Goal: Task Accomplishment & Management: Manage account settings

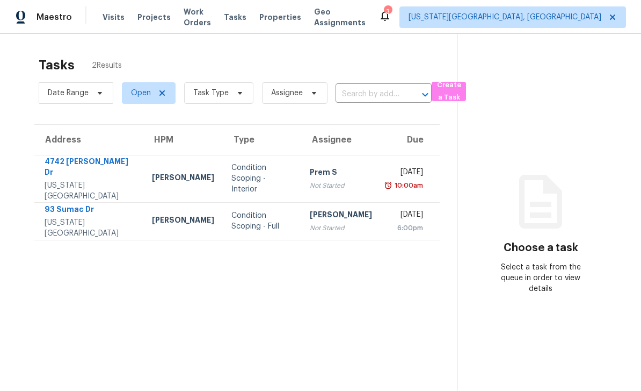
click at [204, 16] on span "Work Orders" at bounding box center [197, 16] width 27 height 21
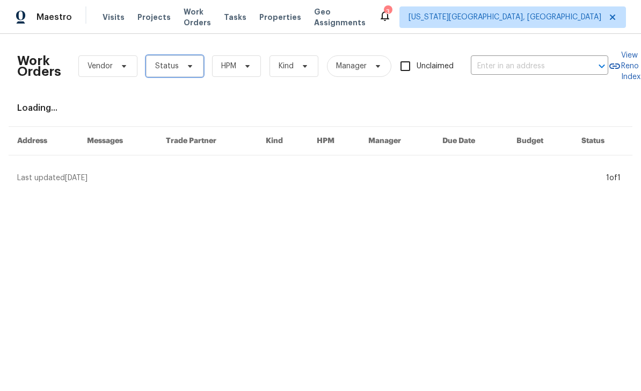
click at [192, 71] on span "Status" at bounding box center [174, 65] width 57 height 21
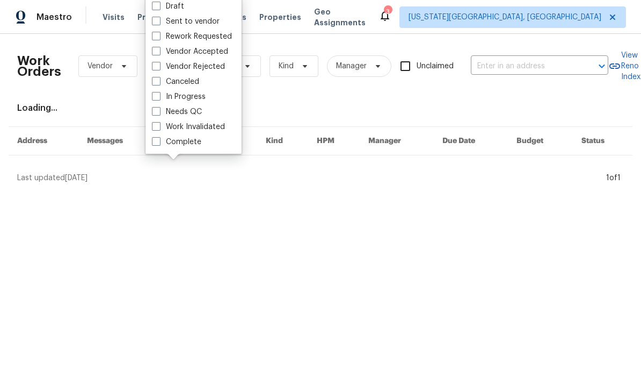
click at [163, 129] on label "Work Invalidated" at bounding box center [188, 126] width 73 height 11
click at [159, 128] on input "Work Invalidated" at bounding box center [155, 124] width 7 height 7
checkbox input "true"
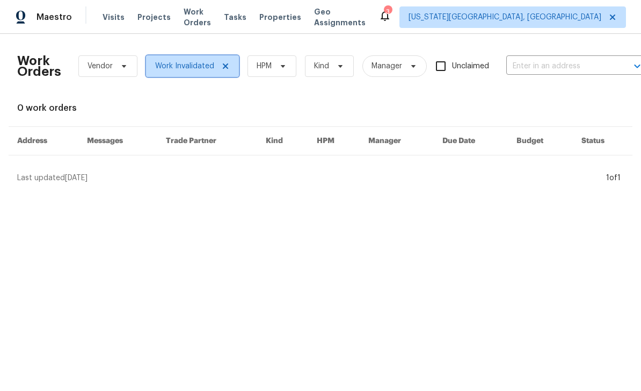
click at [224, 64] on icon at bounding box center [225, 66] width 9 height 9
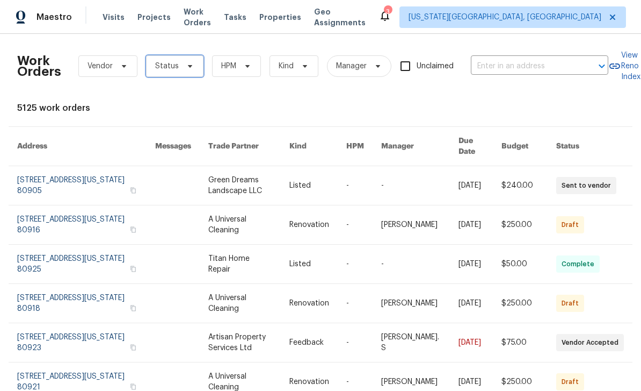
click at [191, 69] on icon at bounding box center [190, 66] width 9 height 9
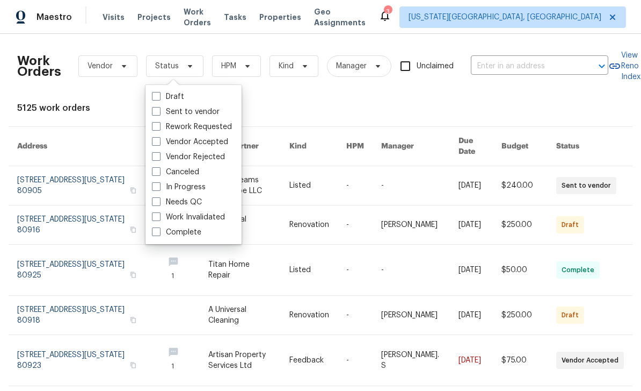
click at [156, 205] on span at bounding box center [156, 201] width 9 height 9
click at [156, 204] on input "Needs QC" at bounding box center [155, 200] width 7 height 7
checkbox input "true"
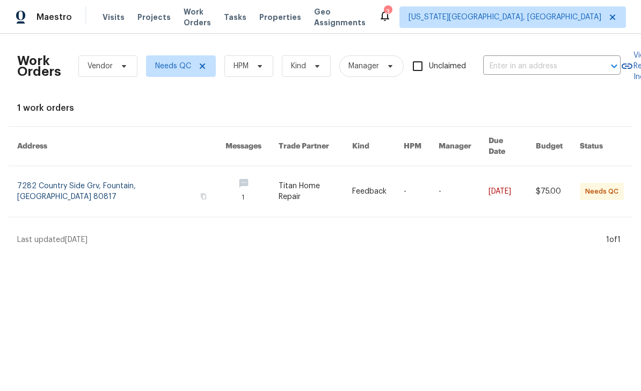
click at [127, 185] on link at bounding box center [121, 191] width 208 height 50
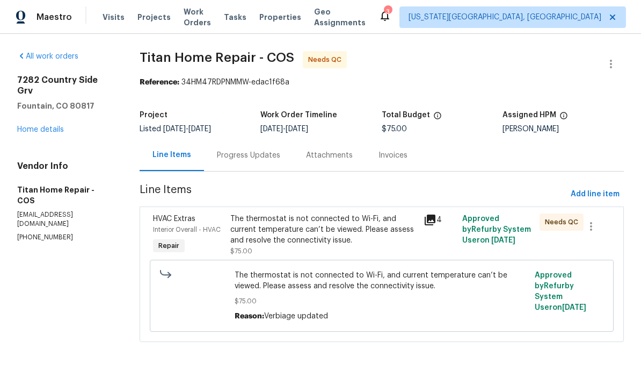
click at [266, 158] on div "Progress Updates" at bounding box center [248, 155] width 63 height 11
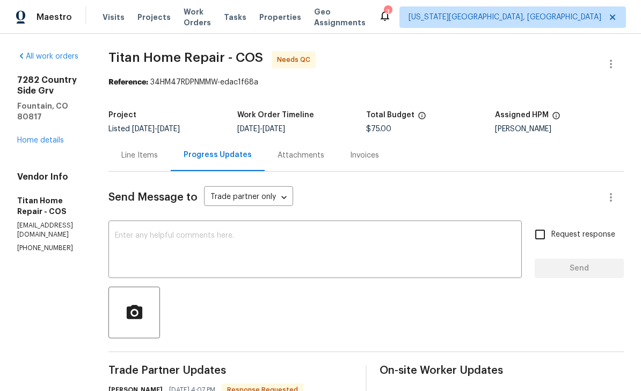
click at [49, 142] on link "Home details" at bounding box center [40, 140] width 47 height 8
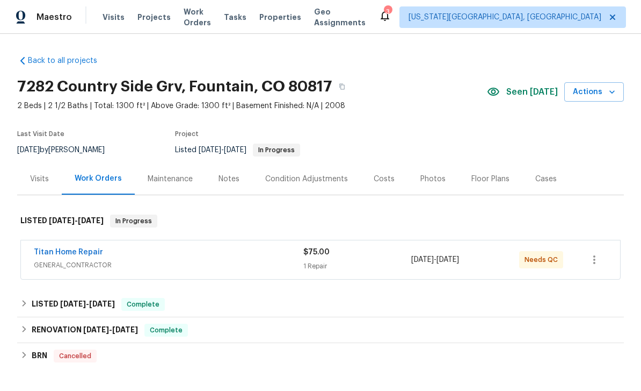
click at [235, 174] on div "Notes" at bounding box center [229, 179] width 21 height 11
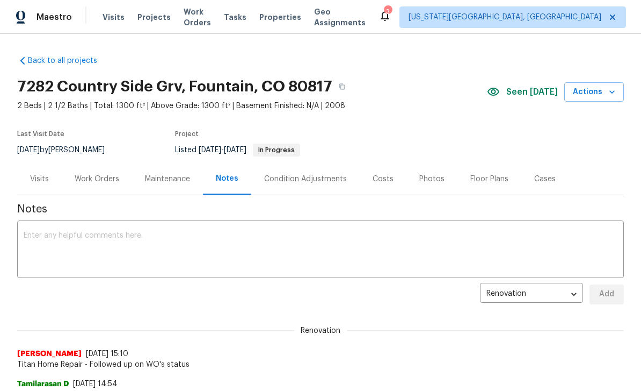
click at [206, 22] on span "Work Orders" at bounding box center [197, 16] width 27 height 21
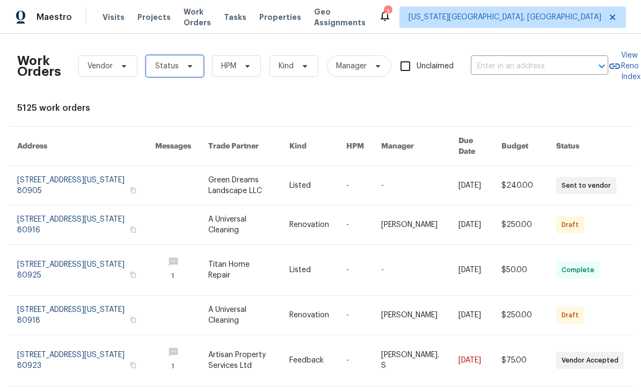
click at [194, 69] on span "Status" at bounding box center [174, 65] width 57 height 21
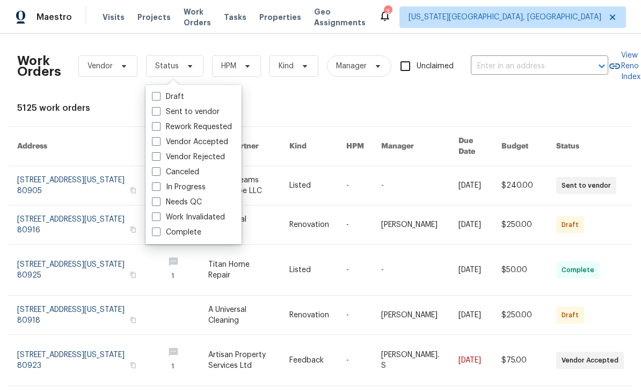
click at [159, 201] on span at bounding box center [156, 201] width 9 height 9
click at [159, 201] on input "Needs QC" at bounding box center [155, 200] width 7 height 7
checkbox input "true"
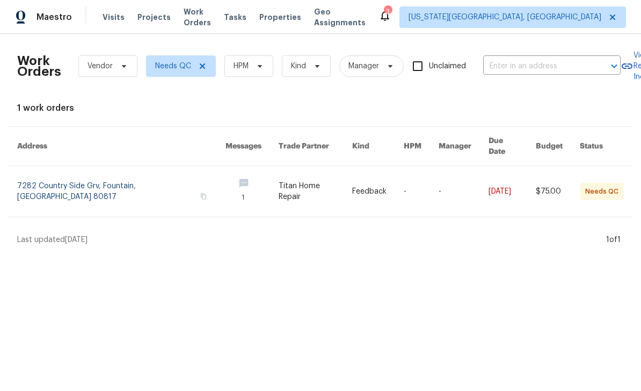
click at [247, 22] on div "Tasks" at bounding box center [235, 17] width 23 height 11
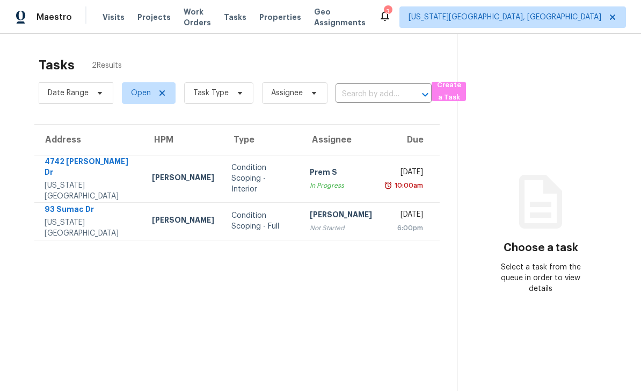
click at [284, 12] on span "Properties" at bounding box center [280, 17] width 42 height 11
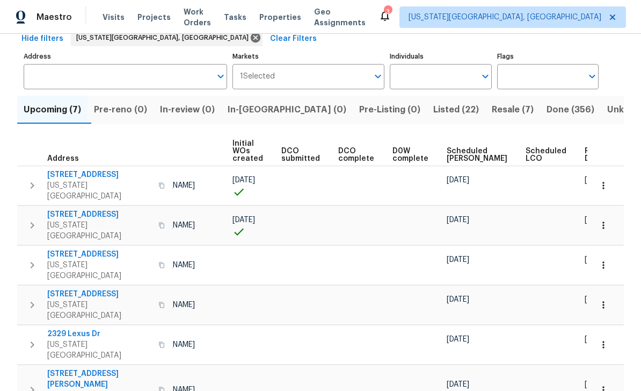
scroll to position [0, 76]
click at [586, 156] on span "Ready Date" at bounding box center [598, 154] width 24 height 15
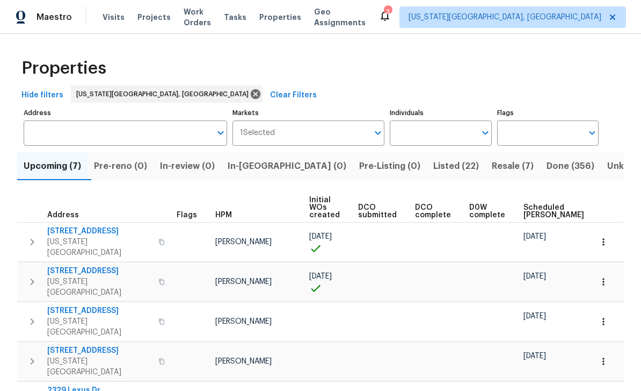
click at [86, 305] on span "[STREET_ADDRESS]" at bounding box center [99, 310] width 105 height 11
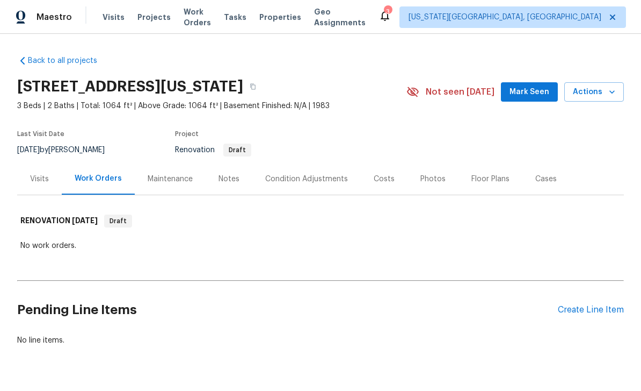
click at [543, 93] on span "Mark Seen" at bounding box center [530, 91] width 40 height 13
click at [590, 307] on div "Create Line Item" at bounding box center [591, 310] width 66 height 10
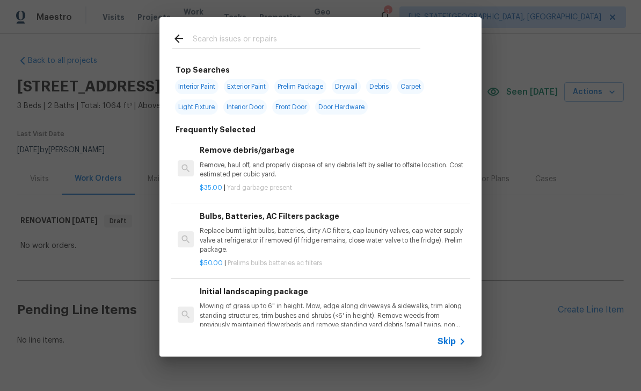
click at [270, 35] on input "text" at bounding box center [307, 40] width 228 height 16
type input "Clean"
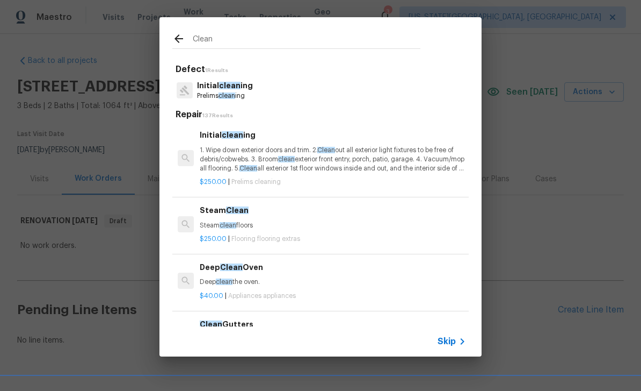
click at [275, 135] on h6 "Initial clean ing" at bounding box center [333, 135] width 266 height 12
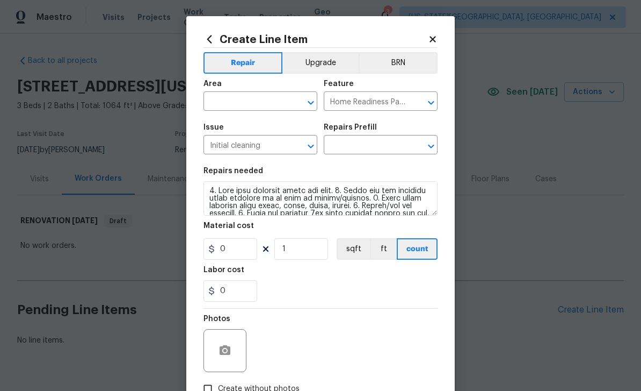
type input "Initial cleaning $250.00"
type input "250"
click at [251, 99] on input "text" at bounding box center [246, 102] width 84 height 17
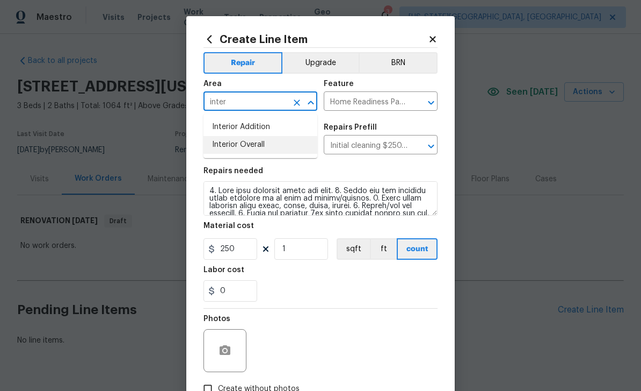
click at [262, 138] on li "Interior Overall" at bounding box center [261, 145] width 114 height 18
type input "Interior Overall"
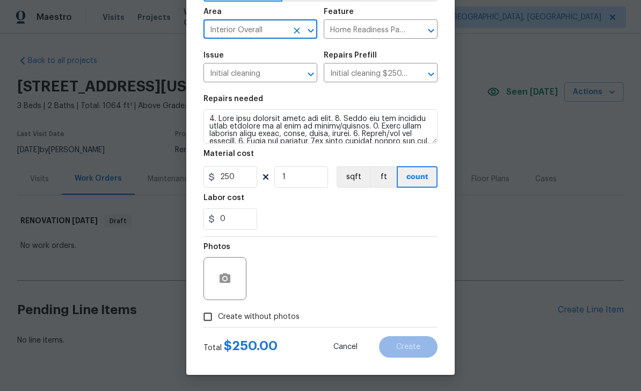
scroll to position [74, 0]
click at [287, 312] on span "Create without photos" at bounding box center [259, 316] width 82 height 11
click at [218, 312] on input "Create without photos" at bounding box center [208, 316] width 20 height 20
checkbox input "true"
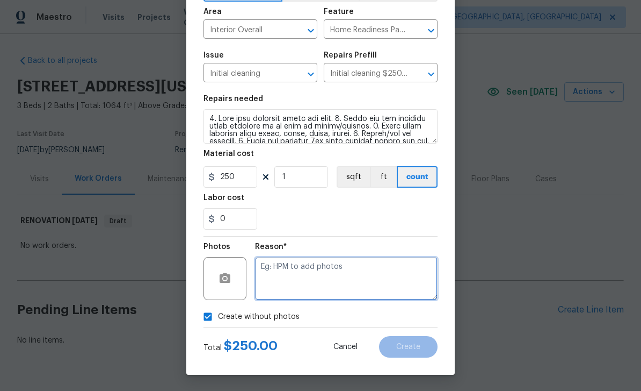
click at [320, 268] on textarea at bounding box center [346, 278] width 183 height 43
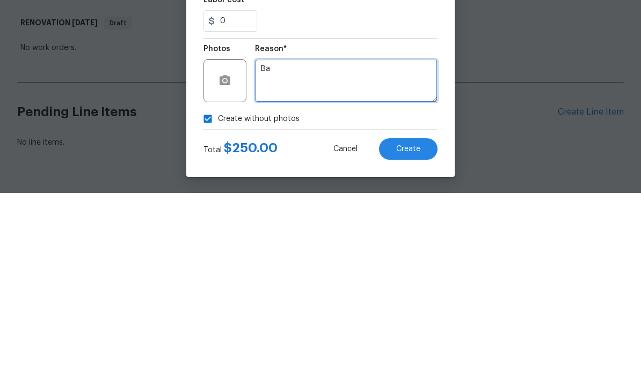
type textarea "Ba"
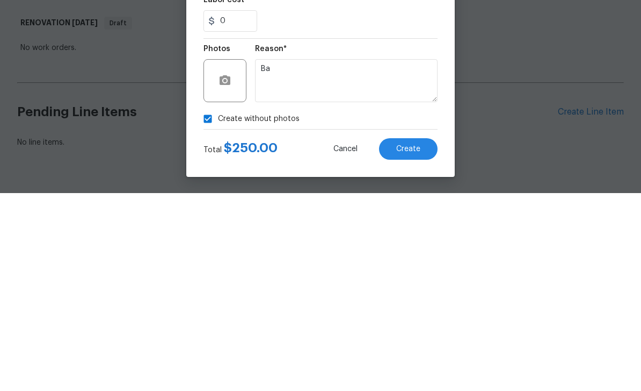
click at [421, 336] on button "Create" at bounding box center [408, 346] width 59 height 21
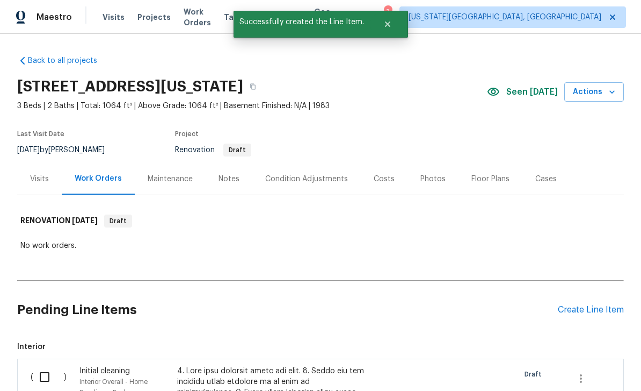
click at [52, 365] on input "checkbox" at bounding box center [48, 376] width 31 height 23
checkbox input "true"
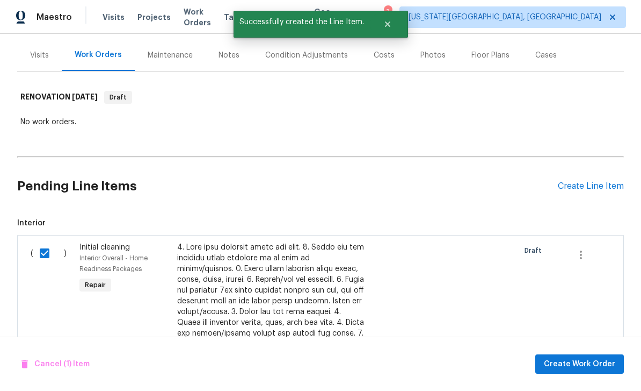
scroll to position [161, 0]
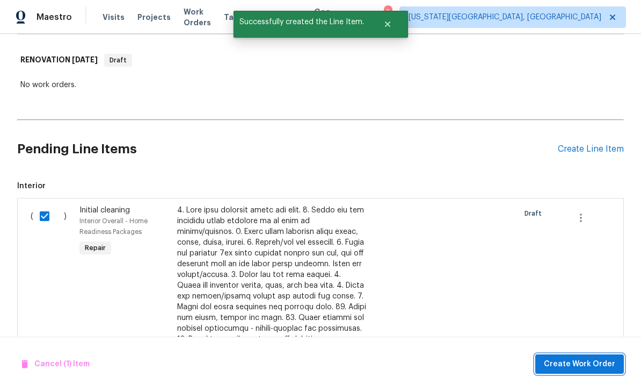
click at [581, 364] on span "Create Work Order" at bounding box center [579, 363] width 71 height 13
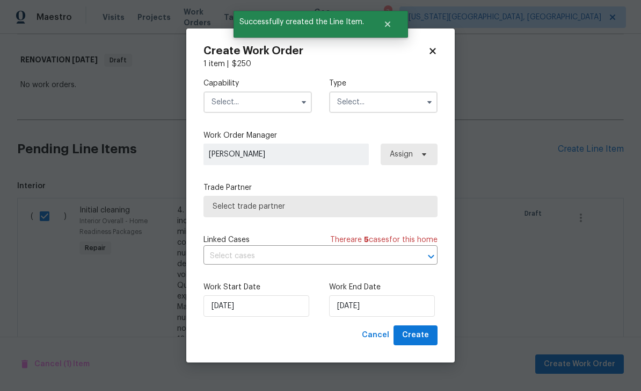
click at [268, 105] on input "text" at bounding box center [258, 101] width 109 height 21
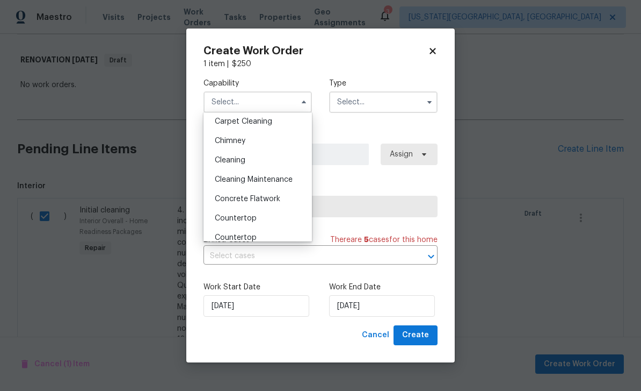
scroll to position [119, 0]
click at [237, 165] on div "Cleaning" at bounding box center [257, 160] width 103 height 19
type input "Cleaning"
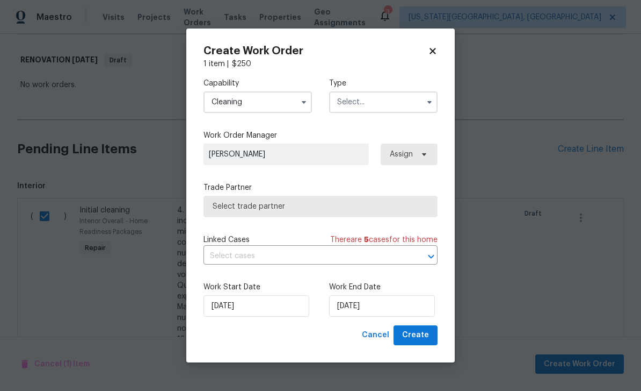
click at [355, 99] on input "text" at bounding box center [383, 101] width 109 height 21
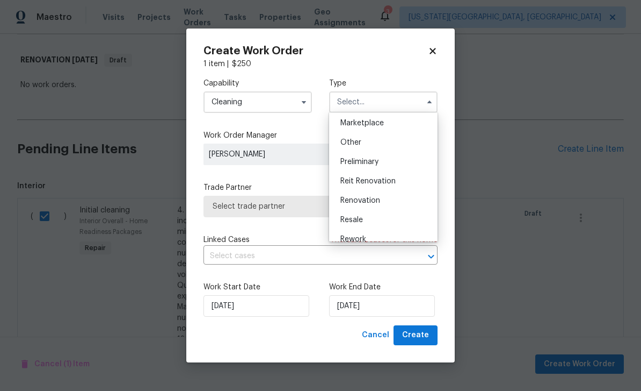
scroll to position [200, 0]
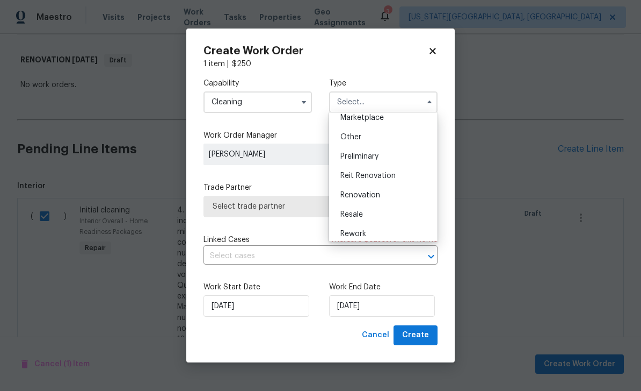
click at [367, 198] on span "Renovation" at bounding box center [361, 195] width 40 height 8
type input "Renovation"
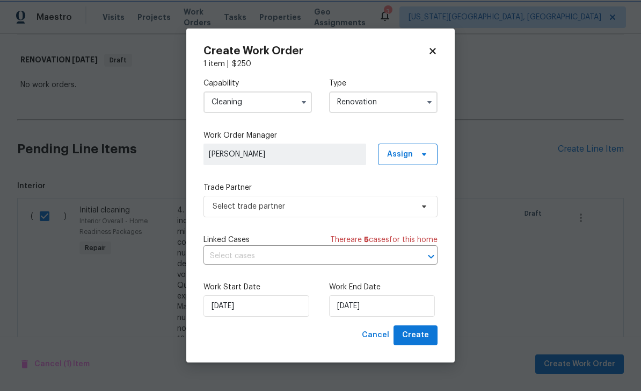
scroll to position [0, 0]
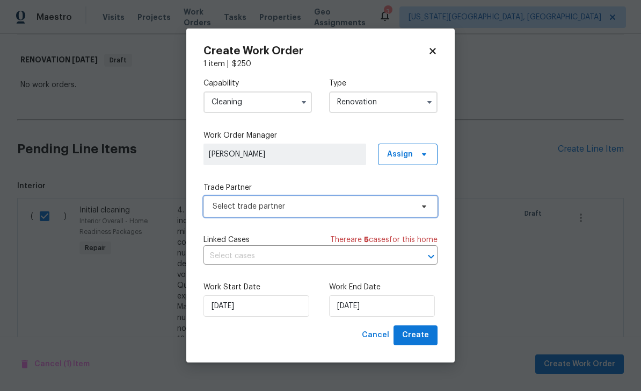
click at [298, 204] on span "Select trade partner" at bounding box center [313, 206] width 200 height 11
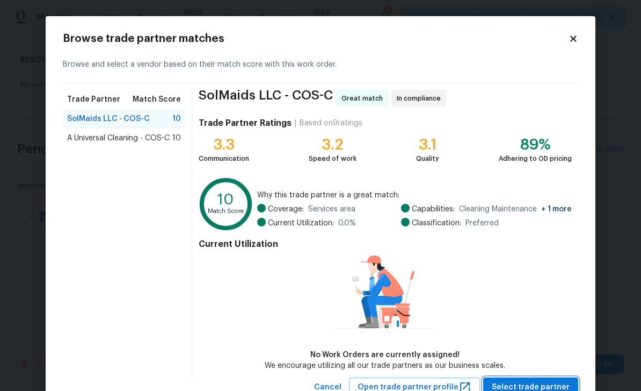
click at [540, 381] on span "Select trade partner" at bounding box center [531, 386] width 78 height 13
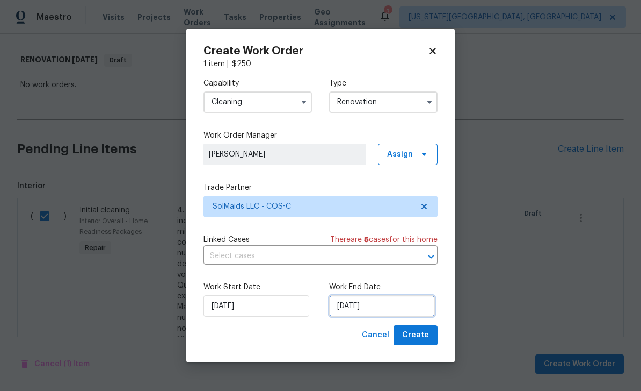
click at [413, 304] on input "8/26/2025" at bounding box center [382, 305] width 106 height 21
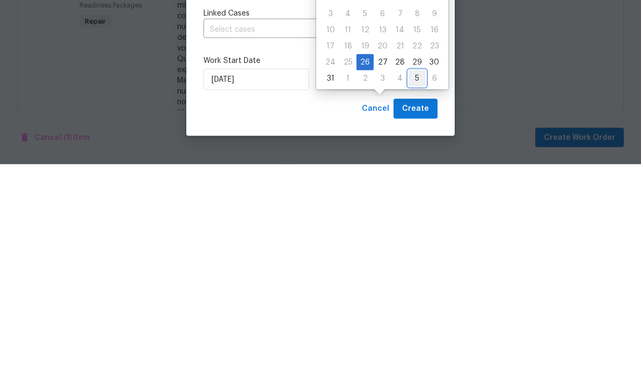
click at [415, 297] on div "5" at bounding box center [417, 304] width 17 height 15
type input "[DATE]"
select select "8"
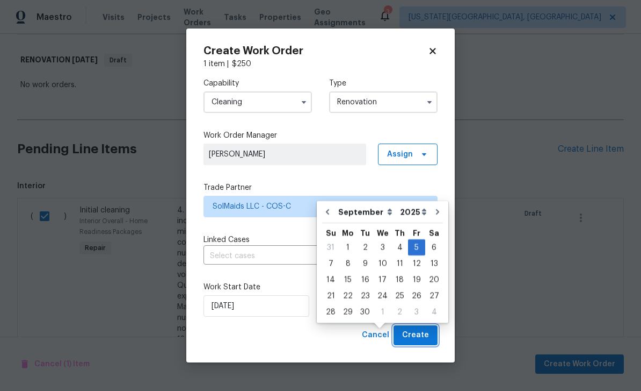
click at [423, 333] on span "Create" at bounding box center [415, 334] width 27 height 13
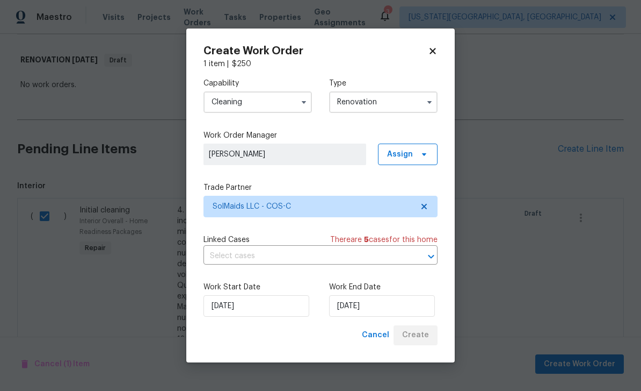
scroll to position [21, 0]
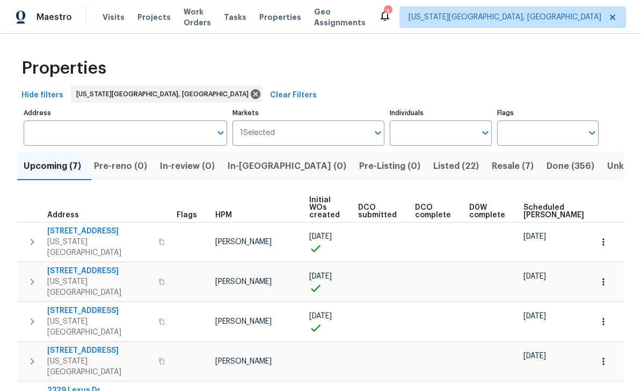
click at [156, 21] on span "Projects" at bounding box center [154, 17] width 33 height 11
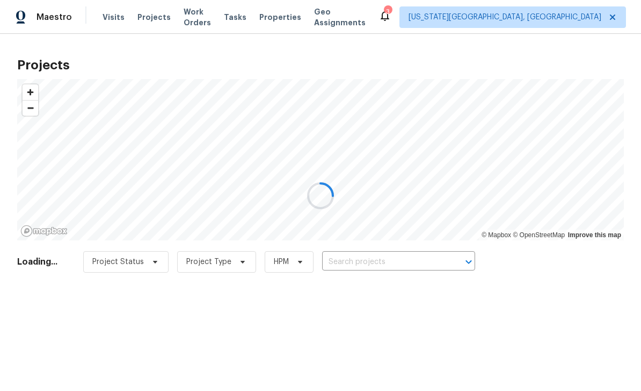
click at [208, 12] on div at bounding box center [320, 195] width 641 height 391
click at [210, 14] on div at bounding box center [320, 195] width 641 height 391
click at [504, 17] on div at bounding box center [320, 195] width 641 height 391
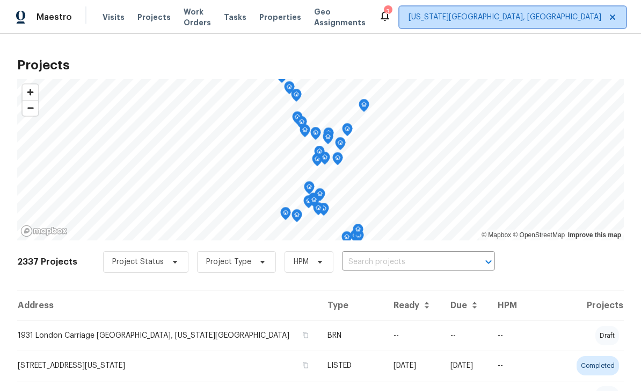
click at [501, 18] on span "[US_STATE][GEOGRAPHIC_DATA], [GEOGRAPHIC_DATA]" at bounding box center [505, 17] width 193 height 11
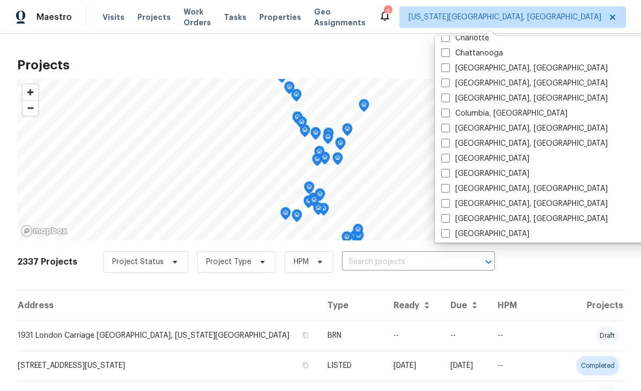
scroll to position [176, 0]
click at [446, 175] on span at bounding box center [446, 172] width 9 height 9
click at [446, 175] on input "[GEOGRAPHIC_DATA]" at bounding box center [445, 171] width 7 height 7
checkbox input "true"
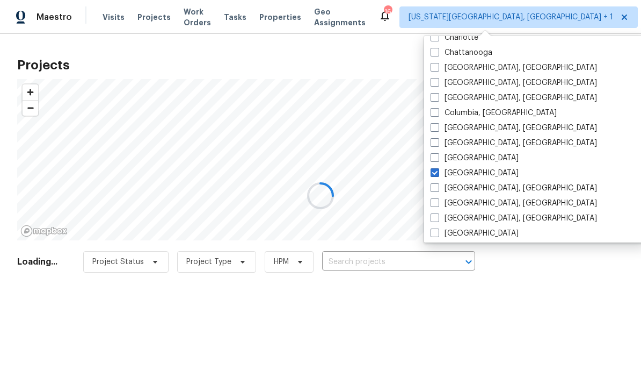
click at [385, 55] on div at bounding box center [320, 195] width 641 height 391
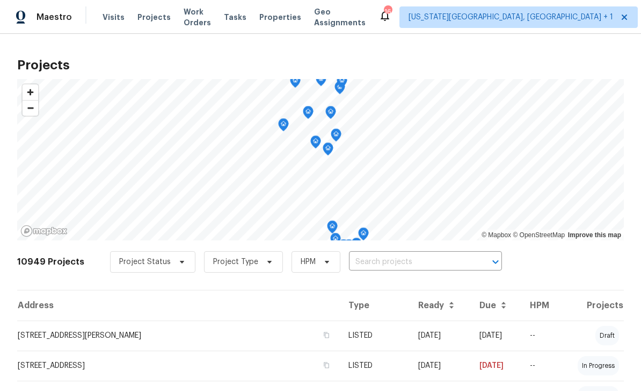
click at [210, 20] on span "Work Orders" at bounding box center [197, 16] width 27 height 21
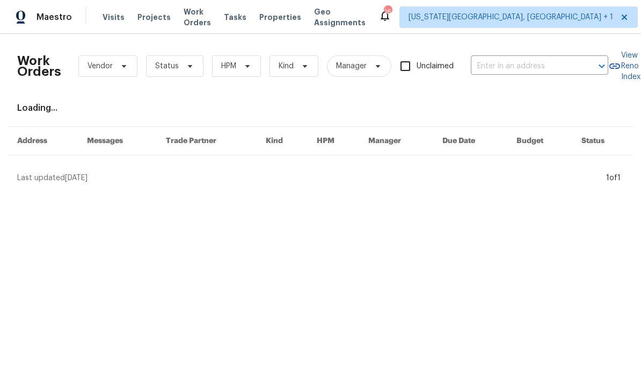
click at [112, 20] on span "Visits" at bounding box center [114, 17] width 22 height 11
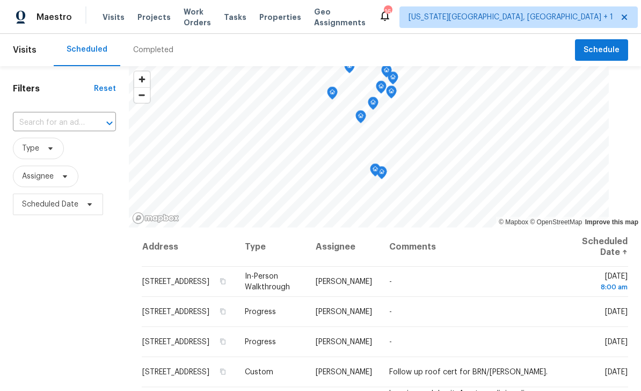
click at [247, 20] on span "Tasks" at bounding box center [235, 17] width 23 height 8
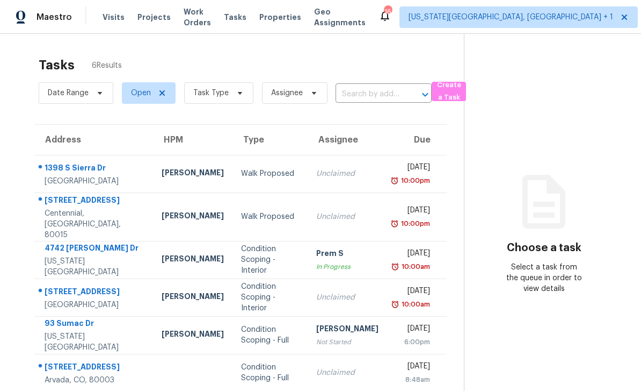
click at [201, 21] on span "Work Orders" at bounding box center [197, 16] width 27 height 21
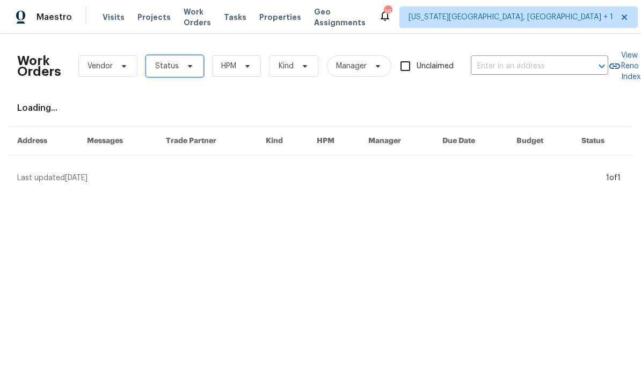
click at [196, 69] on span "Status" at bounding box center [174, 65] width 57 height 21
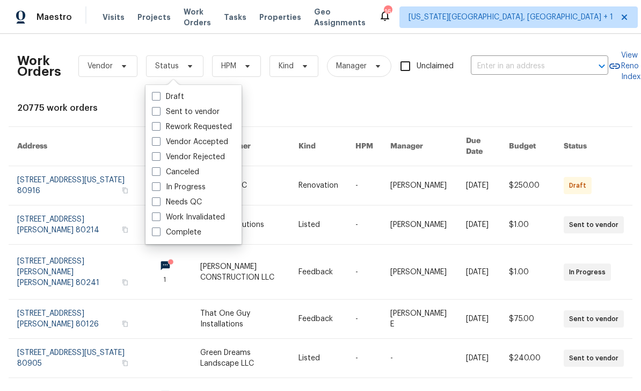
click at [157, 203] on span at bounding box center [156, 201] width 9 height 9
click at [157, 203] on input "Needs QC" at bounding box center [155, 200] width 7 height 7
checkbox input "true"
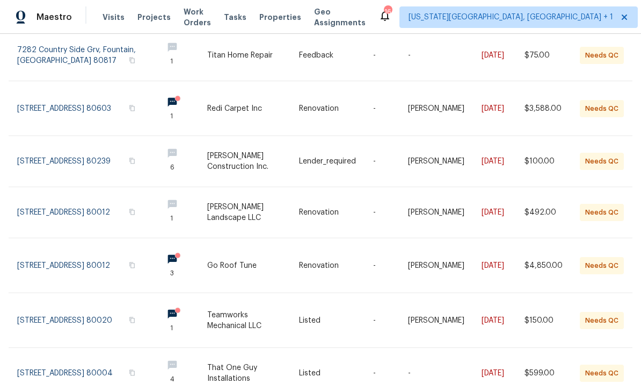
scroll to position [135, 0]
click at [371, 361] on link at bounding box center [336, 373] width 74 height 50
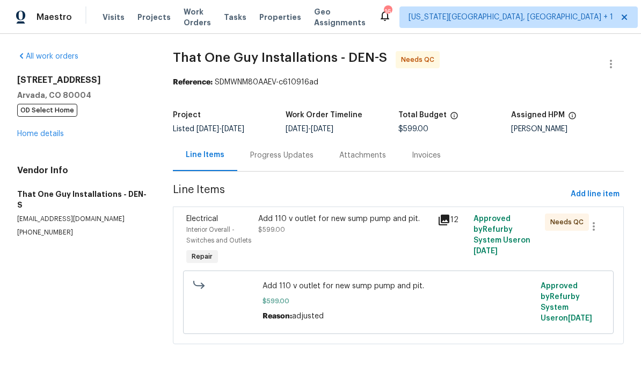
click at [359, 235] on div "Add 110 v outlet for new sump pump and pit. $599.00" at bounding box center [344, 223] width 173 height 21
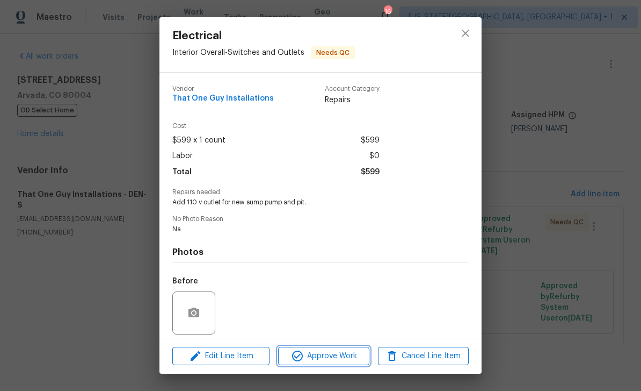
click at [333, 359] on span "Approve Work" at bounding box center [323, 355] width 84 height 13
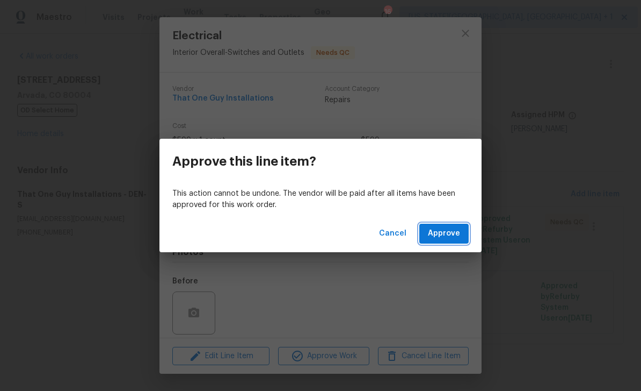
click at [456, 228] on span "Approve" at bounding box center [444, 233] width 32 height 13
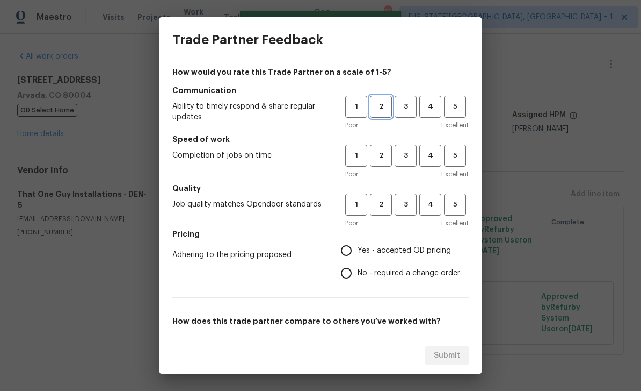
click at [392, 105] on button "2" at bounding box center [381, 107] width 22 height 22
click at [415, 109] on span "3" at bounding box center [406, 106] width 20 height 12
click at [412, 158] on span "3" at bounding box center [406, 155] width 20 height 12
click at [413, 202] on span "3" at bounding box center [406, 204] width 20 height 12
click at [355, 247] on input "Yes - accepted OD pricing" at bounding box center [346, 250] width 23 height 23
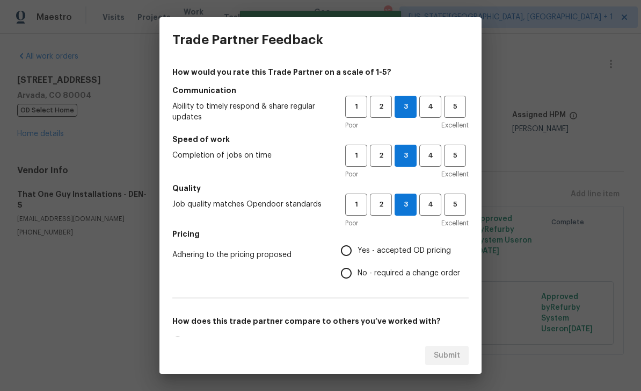
radio input "true"
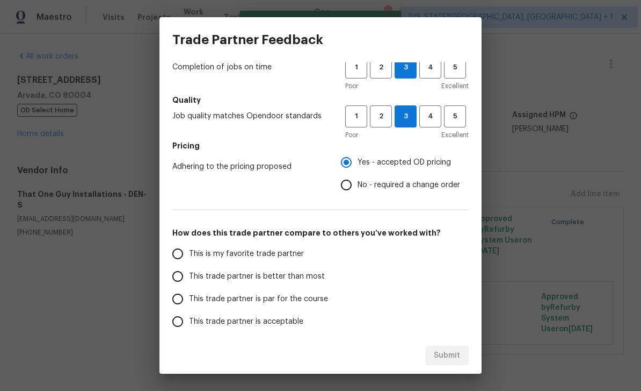
scroll to position [106, 0]
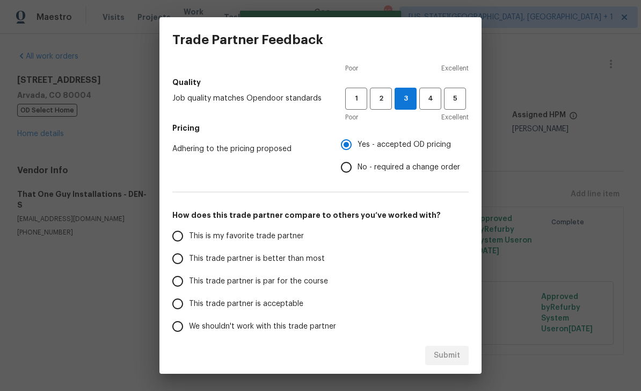
click at [196, 281] on span "This trade partner is par for the course" at bounding box center [258, 281] width 139 height 11
click at [189, 281] on input "This trade partner is par for the course" at bounding box center [178, 281] width 23 height 23
click at [455, 350] on span "Submit" at bounding box center [447, 355] width 26 height 13
radio input "true"
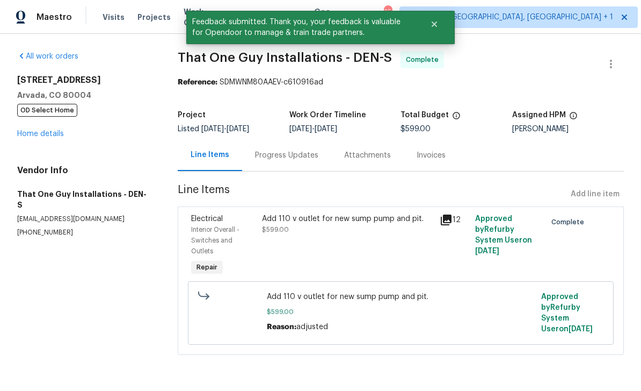
click at [54, 135] on link "Home details" at bounding box center [40, 134] width 47 height 8
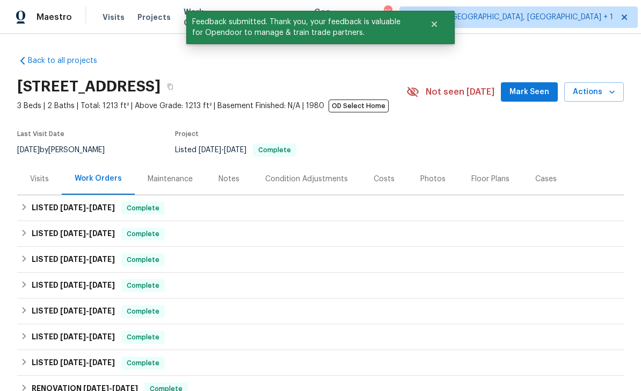
click at [533, 95] on span "Mark Seen" at bounding box center [530, 91] width 40 height 13
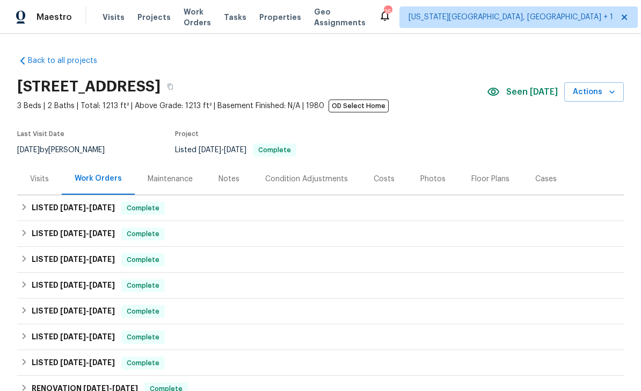
click at [220, 181] on div "Notes" at bounding box center [229, 179] width 21 height 11
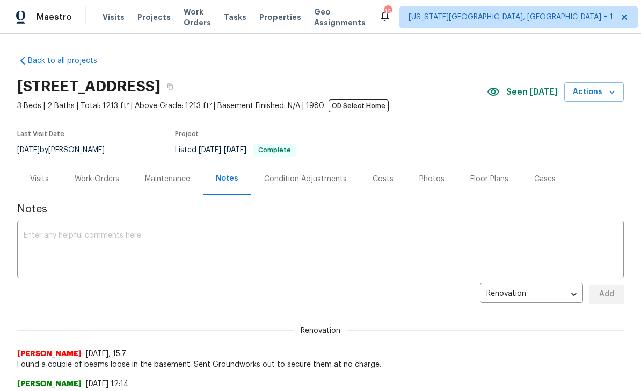
click at [107, 180] on div "Work Orders" at bounding box center [97, 179] width 45 height 11
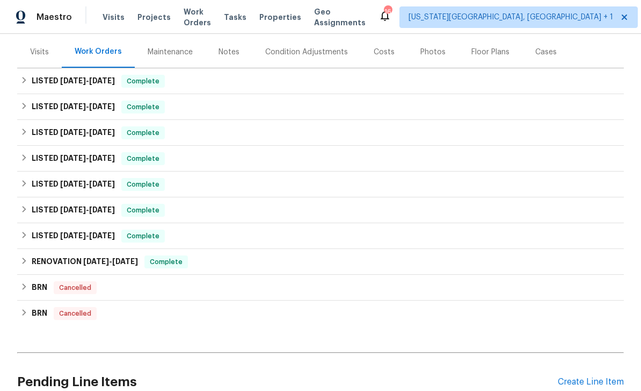
scroll to position [132, 0]
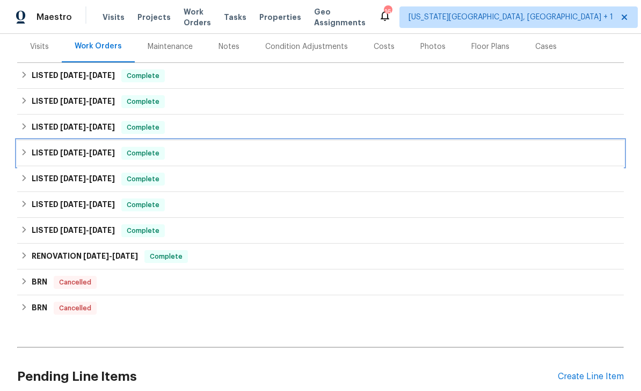
click at [102, 158] on h6 "LISTED [DATE] - [DATE]" at bounding box center [73, 153] width 83 height 13
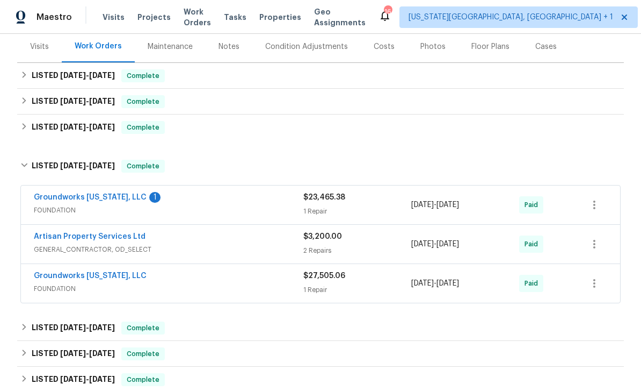
click at [113, 197] on link "Groundworks [US_STATE], LLC" at bounding box center [90, 197] width 113 height 8
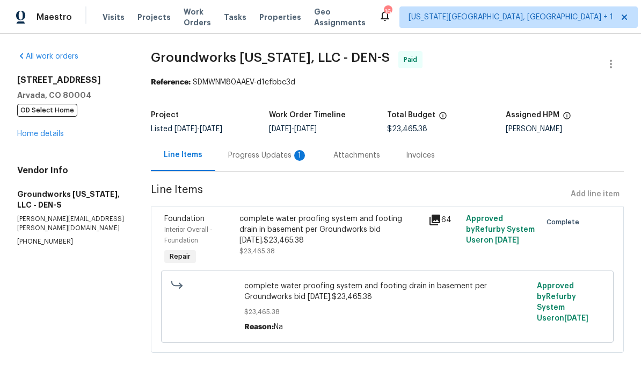
click at [273, 151] on div "Progress Updates 1" at bounding box center [268, 155] width 80 height 11
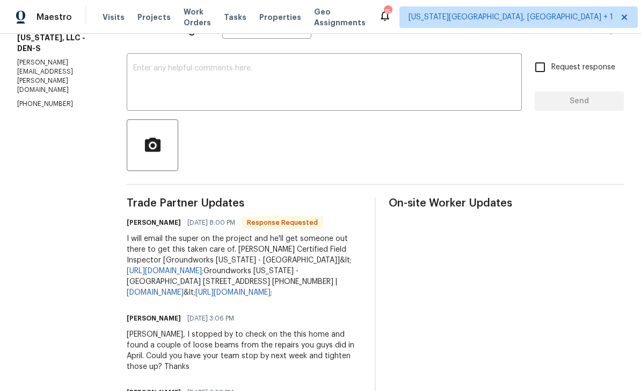
scroll to position [142, 0]
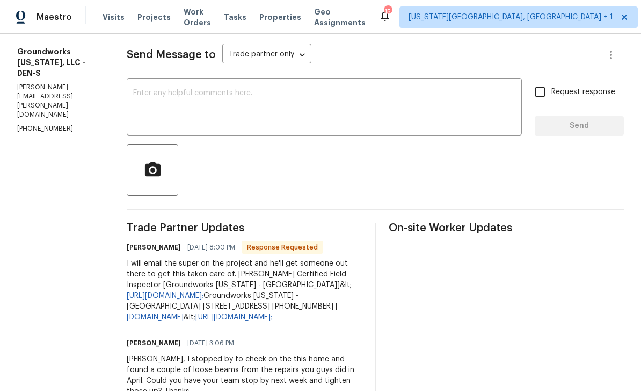
click at [279, 98] on textarea at bounding box center [324, 108] width 382 height 38
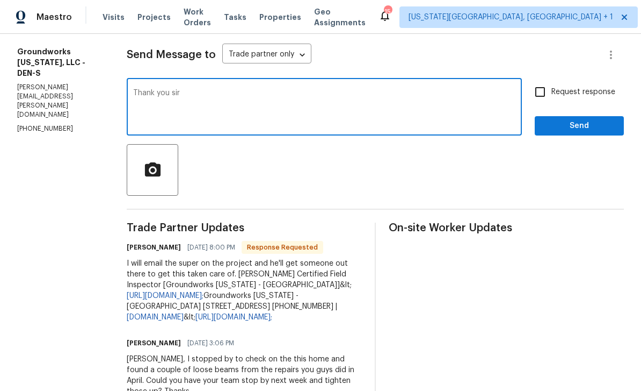
type textarea "Thank you sir"
click at [568, 98] on label "Request response" at bounding box center [572, 92] width 86 height 23
click at [552, 98] on input "Request response" at bounding box center [540, 92] width 23 height 23
checkbox input "true"
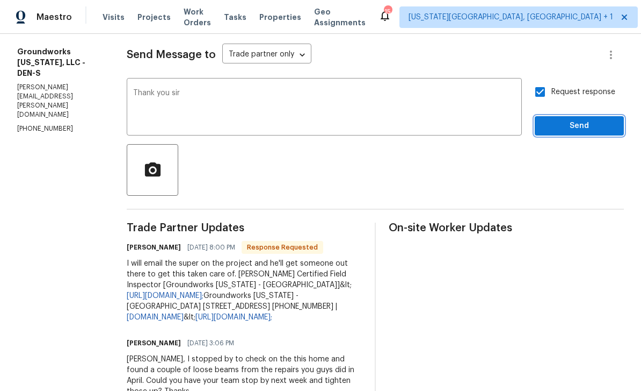
click at [590, 135] on button "Send" at bounding box center [579, 126] width 89 height 20
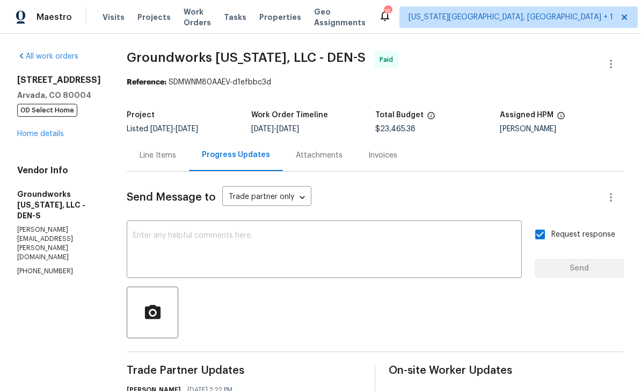
scroll to position [0, 0]
click at [47, 130] on link "Home details" at bounding box center [40, 134] width 47 height 8
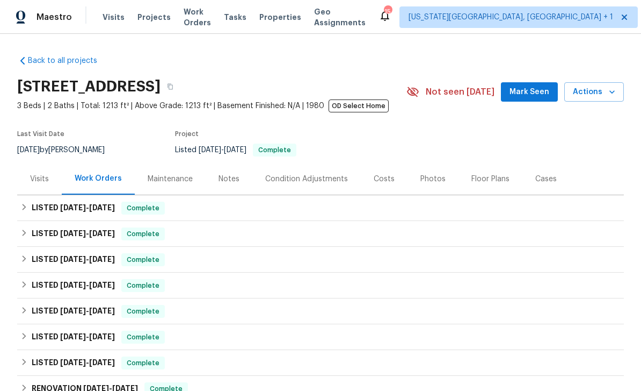
click at [526, 85] on span "Mark Seen" at bounding box center [530, 91] width 40 height 13
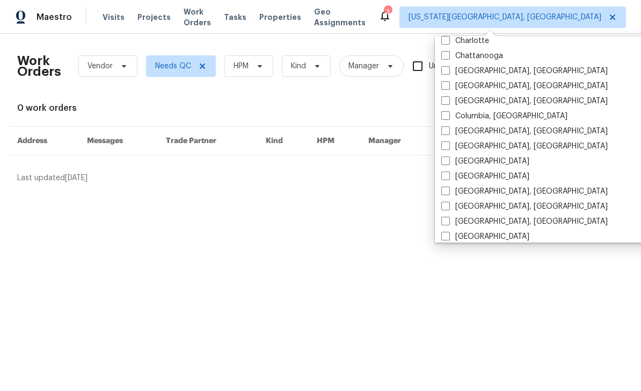
scroll to position [178, 0]
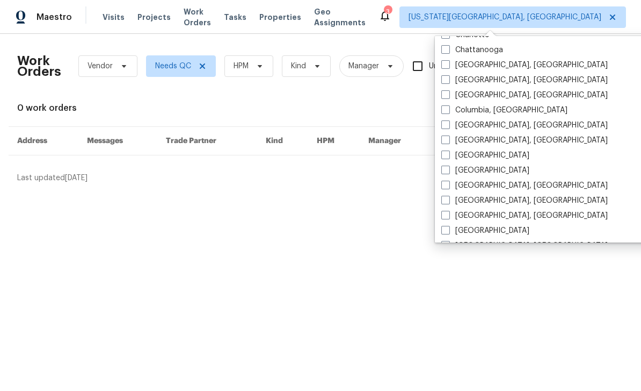
click at [448, 170] on span at bounding box center [446, 169] width 9 height 9
click at [448, 170] on input "[GEOGRAPHIC_DATA]" at bounding box center [445, 168] width 7 height 7
checkbox input "true"
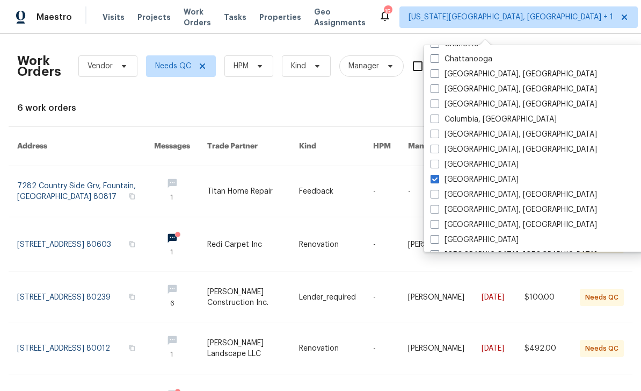
click at [569, 65] on div "Work Orders Vendor Needs QC HPM Kind Manager Unclaimed ​ View Reno Index 6 work…" at bounding box center [320, 276] width 607 height 469
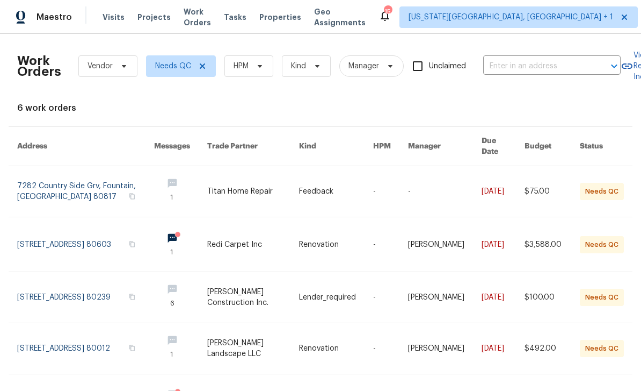
click at [162, 17] on span "Projects" at bounding box center [154, 17] width 33 height 11
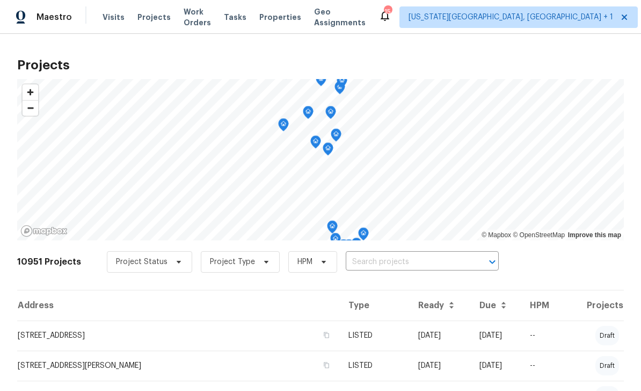
click at [390, 263] on input "text" at bounding box center [407, 262] width 123 height 17
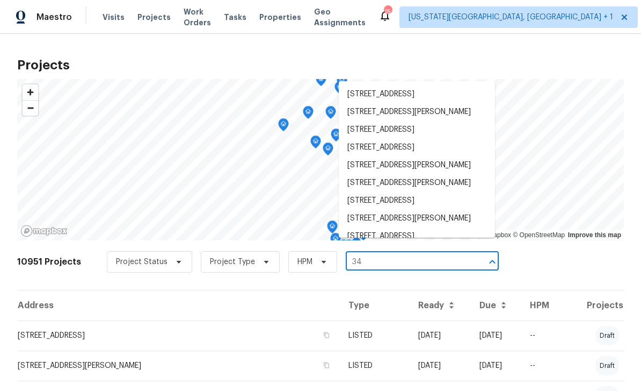
type input "34"
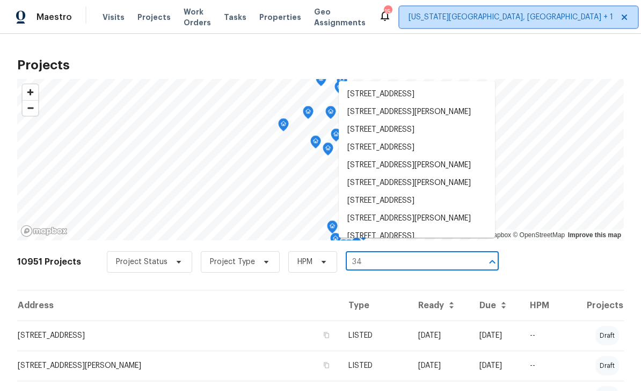
click at [489, 25] on span "[US_STATE][GEOGRAPHIC_DATA], [GEOGRAPHIC_DATA] + 1" at bounding box center [519, 16] width 239 height 21
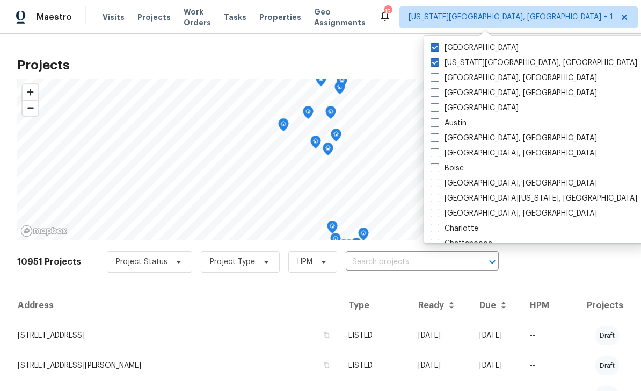
click at [439, 48] on label "[GEOGRAPHIC_DATA]" at bounding box center [475, 47] width 88 height 11
click at [438, 48] on input "[GEOGRAPHIC_DATA]" at bounding box center [434, 45] width 7 height 7
checkbox input "false"
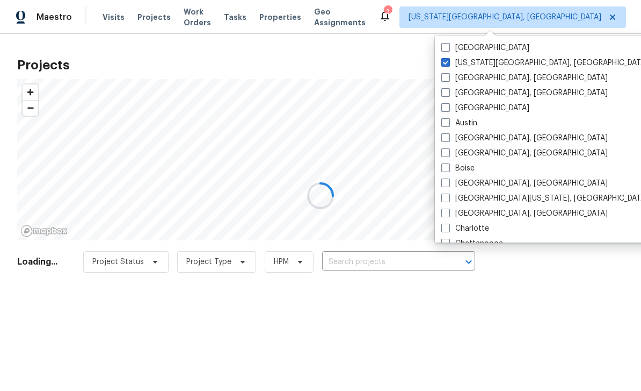
click at [376, 257] on div at bounding box center [320, 195] width 641 height 391
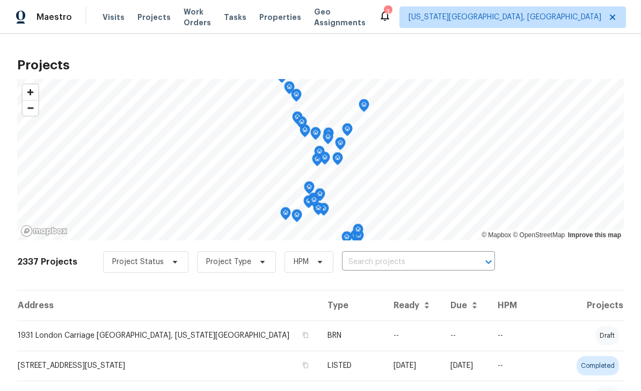
click at [394, 257] on input "text" at bounding box center [403, 262] width 123 height 17
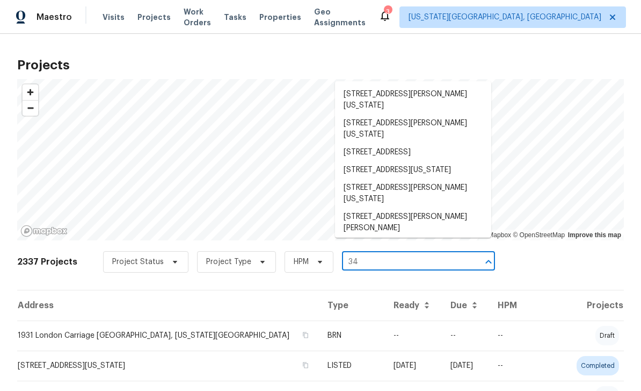
click at [417, 262] on input "34" at bounding box center [403, 262] width 123 height 17
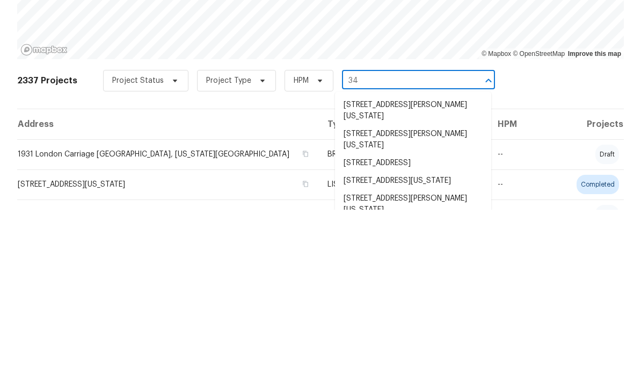
type input "34 r"
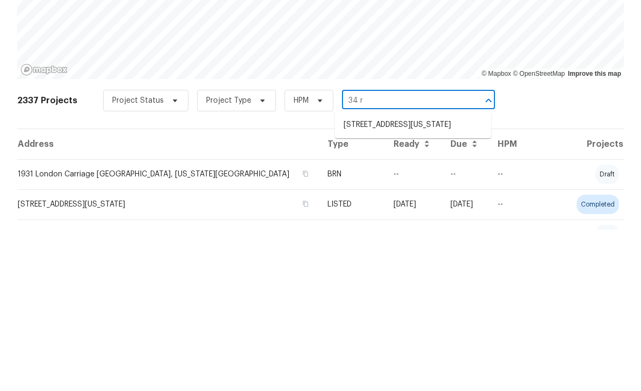
click at [406, 277] on li "[STREET_ADDRESS][US_STATE]" at bounding box center [413, 286] width 156 height 18
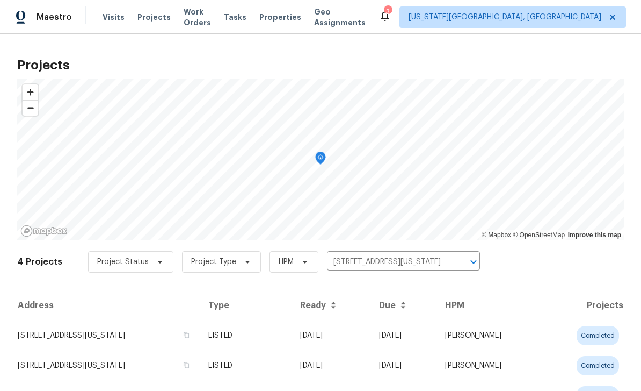
click at [189, 338] on td "[STREET_ADDRESS][US_STATE]" at bounding box center [108, 335] width 183 height 30
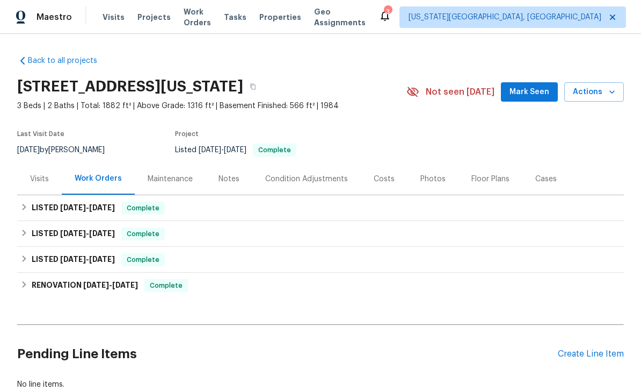
click at [432, 180] on div "Photos" at bounding box center [433, 179] width 25 height 11
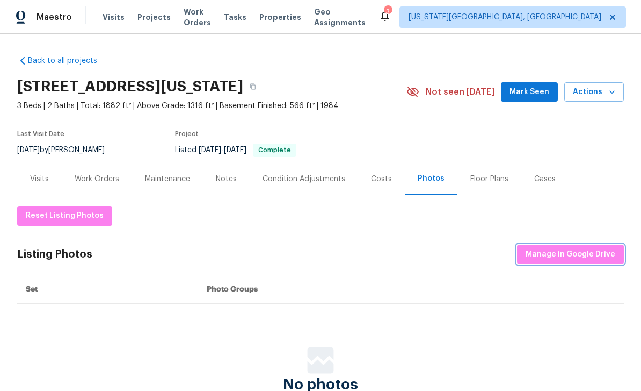
click at [584, 250] on span "Manage in Google Drive" at bounding box center [571, 254] width 90 height 13
click at [577, 251] on span "Manage in Google Drive" at bounding box center [571, 254] width 90 height 13
click at [111, 22] on span "Visits" at bounding box center [114, 17] width 22 height 11
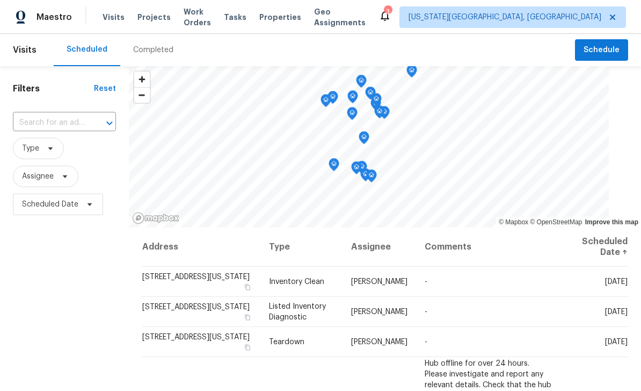
click at [154, 52] on div "Completed" at bounding box center [153, 50] width 40 height 11
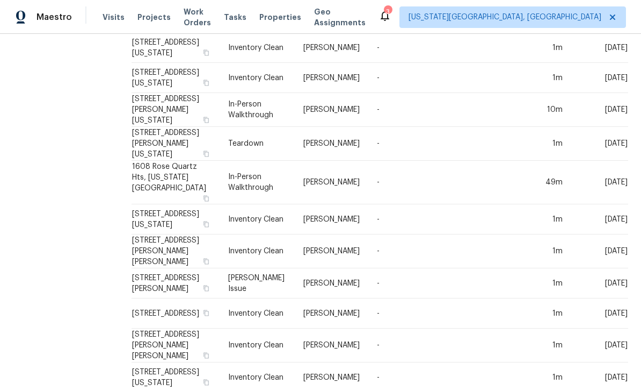
scroll to position [34, 0]
click at [521, 93] on td "10m" at bounding box center [544, 110] width 54 height 34
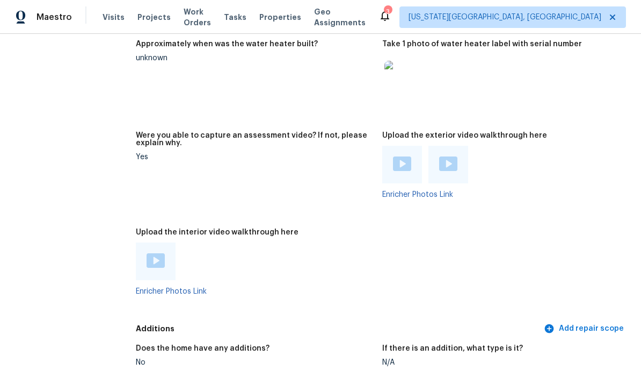
scroll to position [1990, 0]
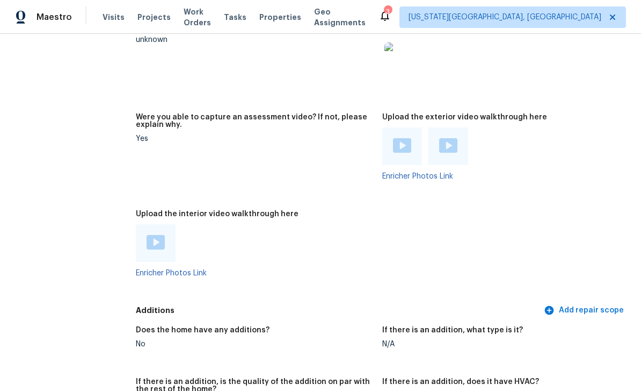
click at [158, 235] on img at bounding box center [156, 242] width 18 height 15
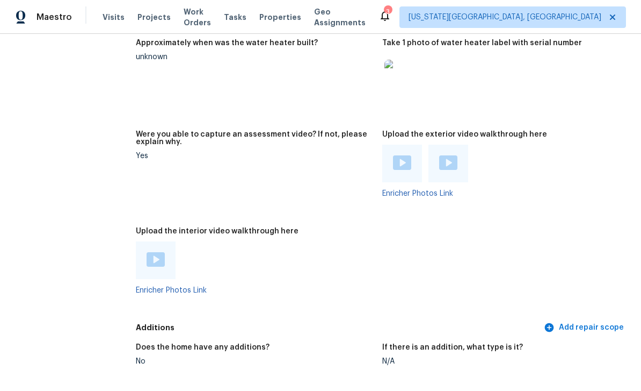
scroll to position [1954, 0]
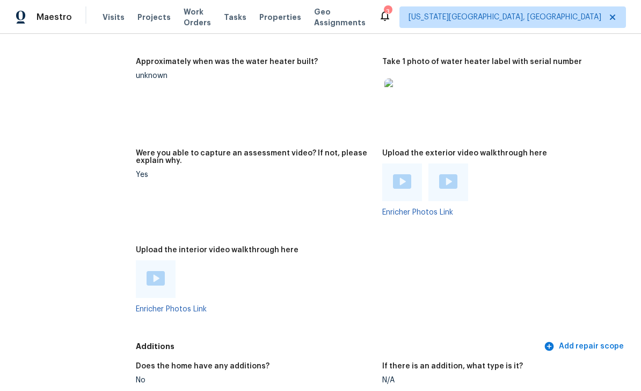
click at [166, 270] on div at bounding box center [156, 279] width 40 height 38
click at [161, 280] on img at bounding box center [156, 278] width 18 height 15
